Goal: Task Accomplishment & Management: Use online tool/utility

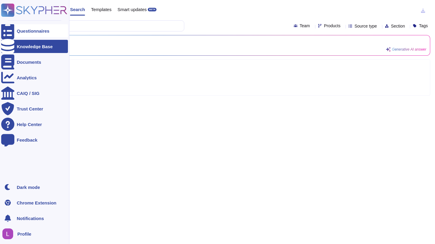
type input "broadcom"
click at [23, 31] on div "Questionnaires" at bounding box center [33, 31] width 33 height 4
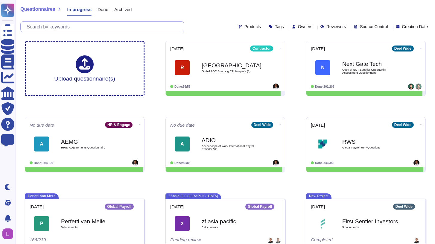
click at [130, 28] on input "text" at bounding box center [104, 27] width 160 height 10
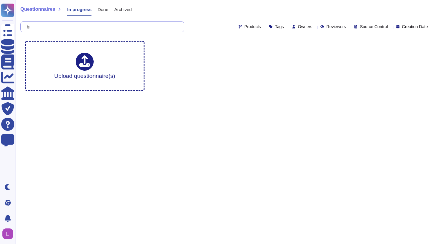
type input "b"
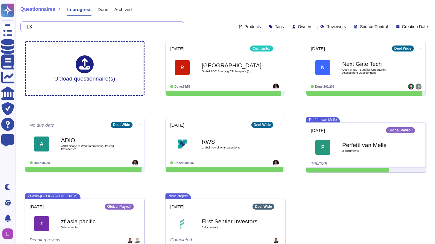
type input "L"
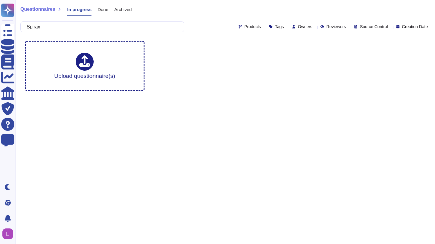
click at [104, 12] on div "Done" at bounding box center [100, 11] width 17 height 12
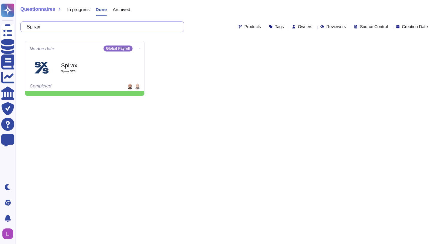
click at [65, 25] on input "Spirax" at bounding box center [101, 27] width 154 height 10
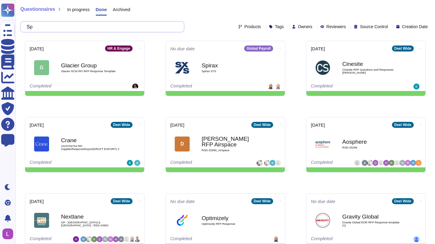
type input "S"
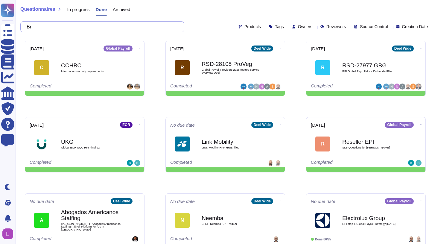
type input "B"
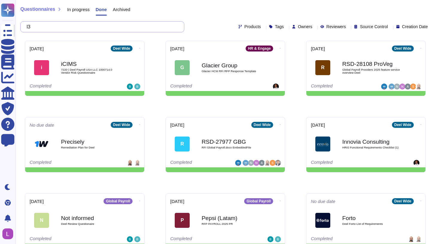
type input "l"
